Goal: Check status

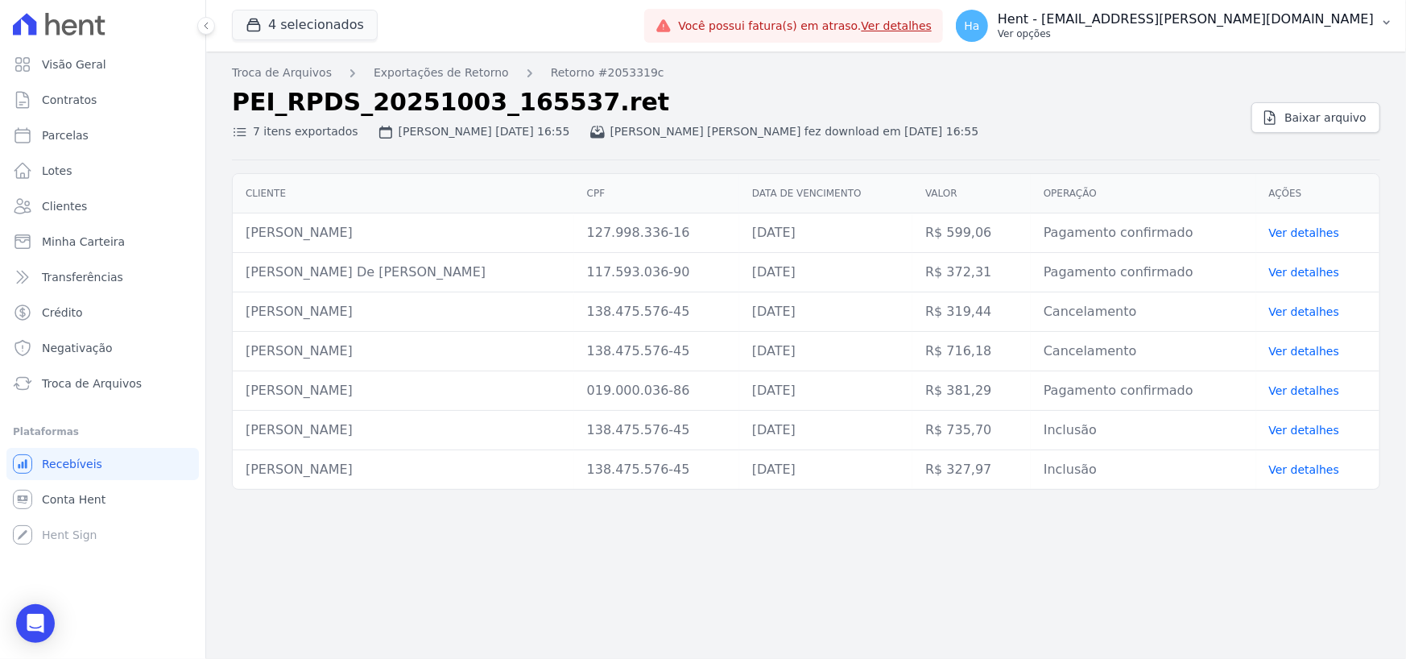
click at [1237, 31] on p "Ver opções" at bounding box center [1186, 33] width 376 height 13
